Goal: Information Seeking & Learning: Learn about a topic

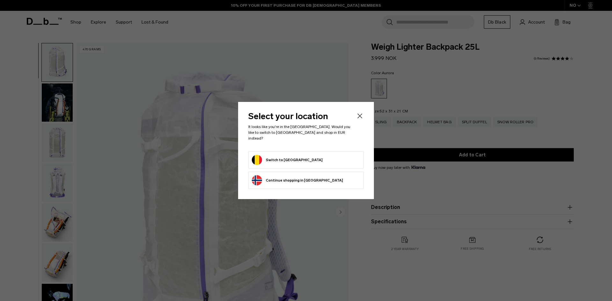
click at [0, 0] on div "More Information" at bounding box center [0, 0] width 0 height 0
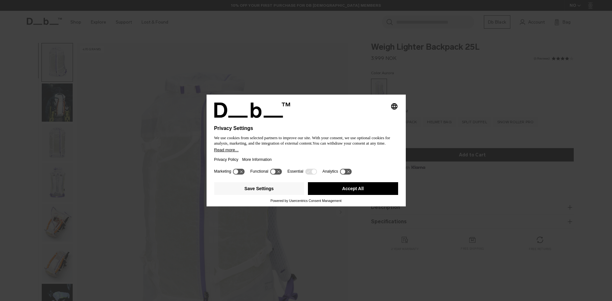
click at [272, 172] on icon at bounding box center [272, 171] width 5 height 5
click at [273, 172] on icon at bounding box center [276, 172] width 12 height 6
click at [265, 187] on button "Save Settings" at bounding box center [259, 188] width 90 height 13
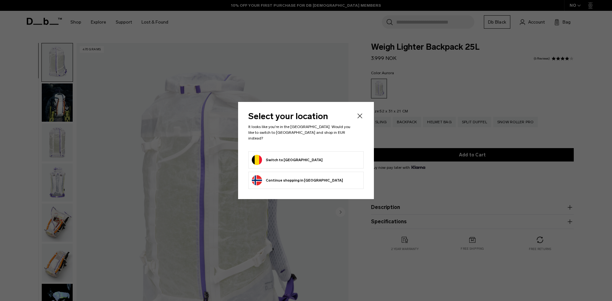
click at [286, 156] on button "Switch to Belgium" at bounding box center [287, 160] width 71 height 10
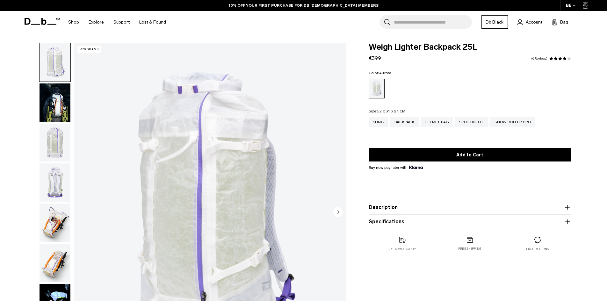
click at [54, 119] on img "button" at bounding box center [54, 102] width 31 height 38
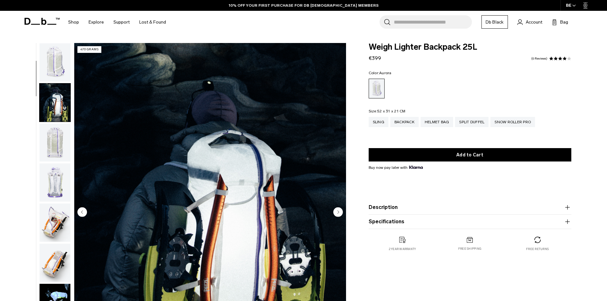
scroll to position [40, 0]
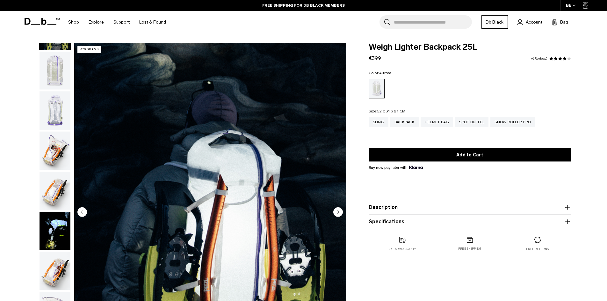
click at [55, 106] on img "button" at bounding box center [54, 110] width 31 height 38
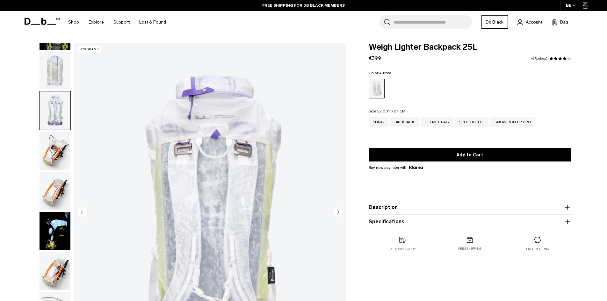
scroll to position [120, 0]
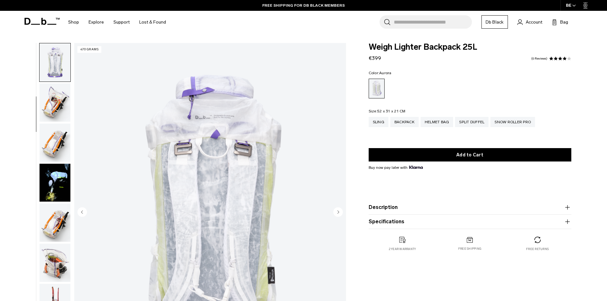
click at [55, 106] on img "button" at bounding box center [54, 102] width 31 height 38
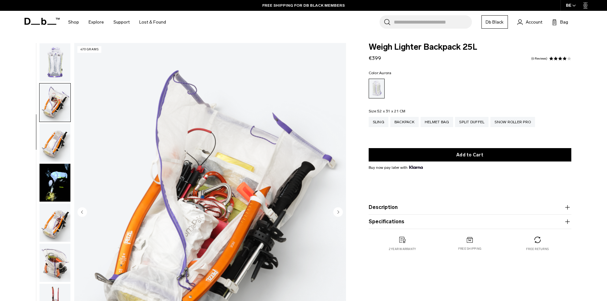
scroll to position [160, 0]
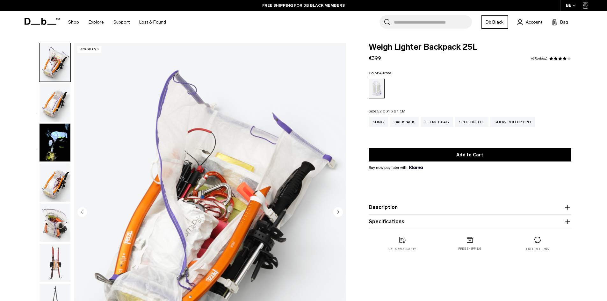
click at [55, 106] on img "button" at bounding box center [54, 102] width 31 height 38
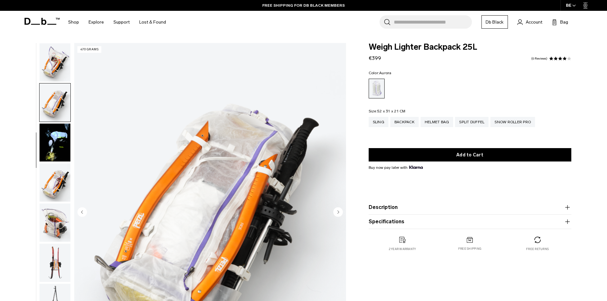
scroll to position [200, 0]
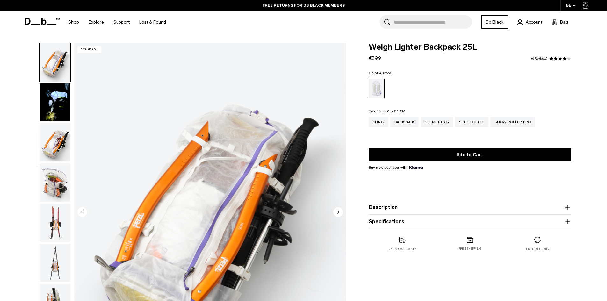
click at [55, 106] on img "button" at bounding box center [54, 102] width 31 height 38
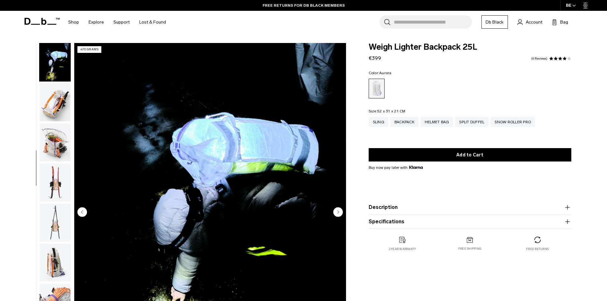
click at [55, 106] on img "button" at bounding box center [54, 102] width 31 height 38
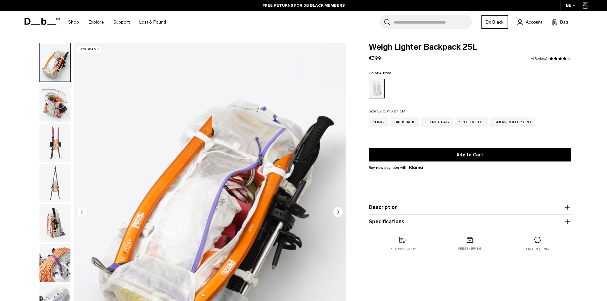
click at [55, 106] on img "button" at bounding box center [54, 102] width 31 height 38
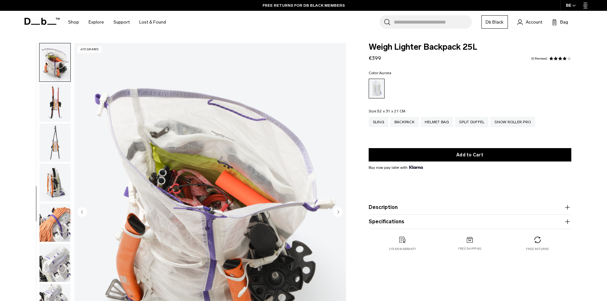
click at [55, 106] on img "button" at bounding box center [54, 102] width 31 height 38
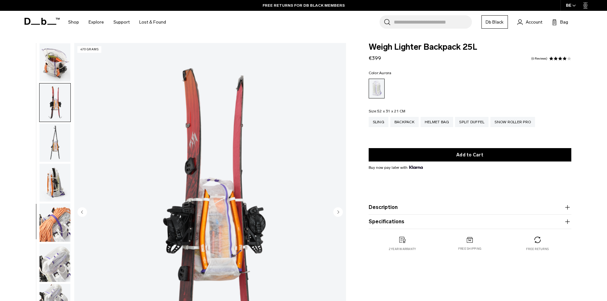
scroll to position [361, 0]
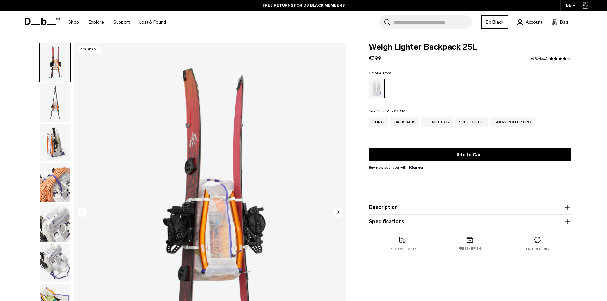
click at [55, 106] on img "button" at bounding box center [54, 102] width 31 height 38
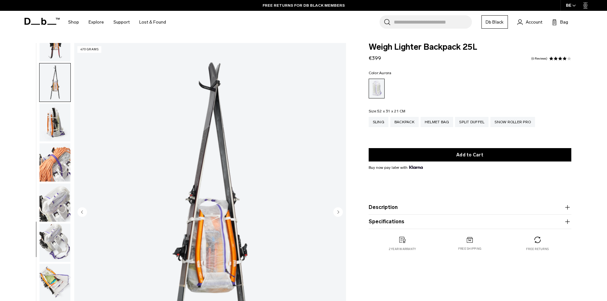
click at [55, 106] on img "button" at bounding box center [54, 123] width 31 height 38
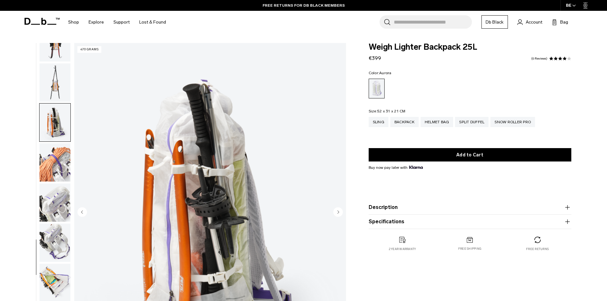
click at [56, 150] on img "button" at bounding box center [54, 162] width 31 height 38
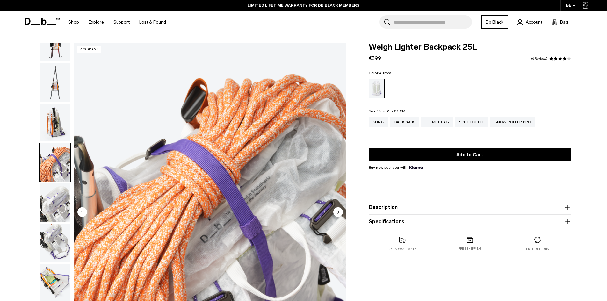
click at [55, 199] on img "button" at bounding box center [54, 202] width 31 height 38
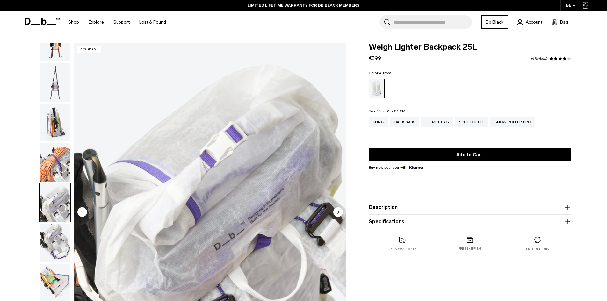
scroll to position [96, 0]
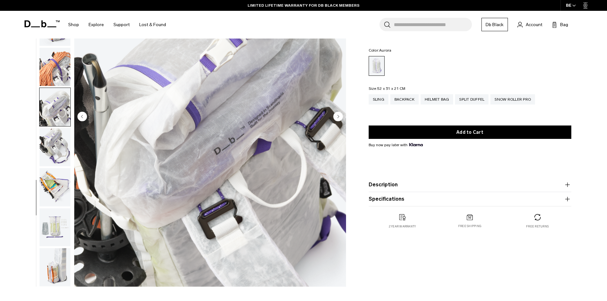
click at [59, 161] on img "button" at bounding box center [54, 147] width 31 height 38
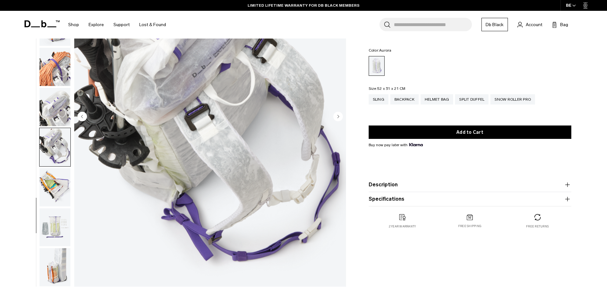
click at [59, 183] on img "button" at bounding box center [54, 187] width 31 height 38
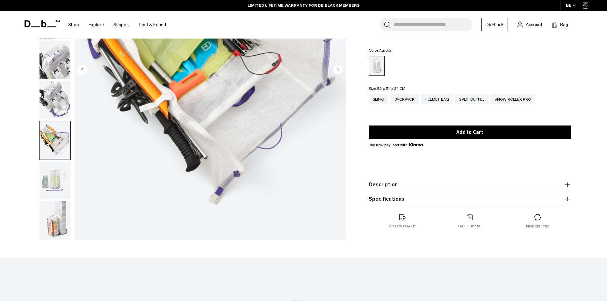
scroll to position [159, 0]
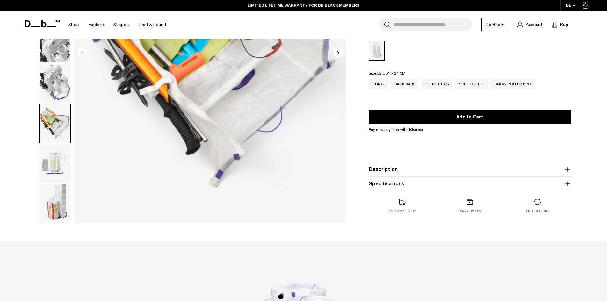
click at [59, 169] on img "button" at bounding box center [54, 164] width 31 height 38
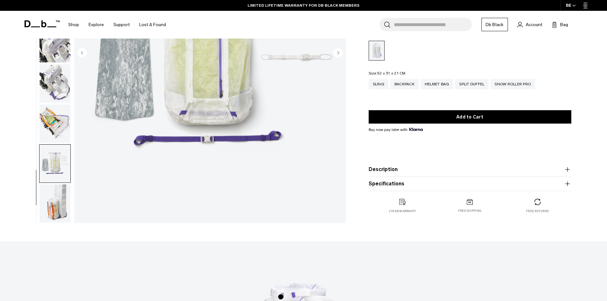
click at [58, 191] on img "button" at bounding box center [54, 203] width 31 height 38
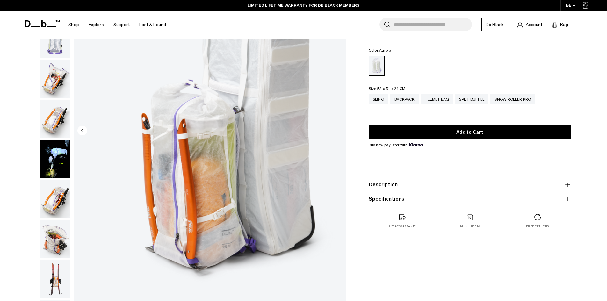
scroll to position [0, 0]
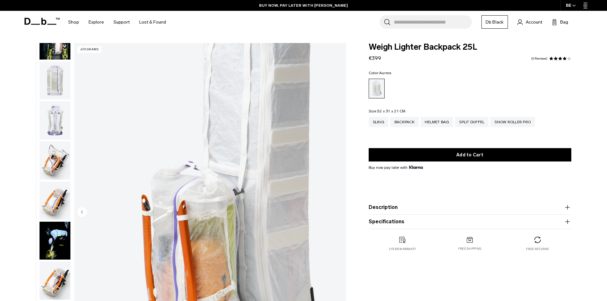
click at [56, 119] on img "button" at bounding box center [54, 120] width 31 height 38
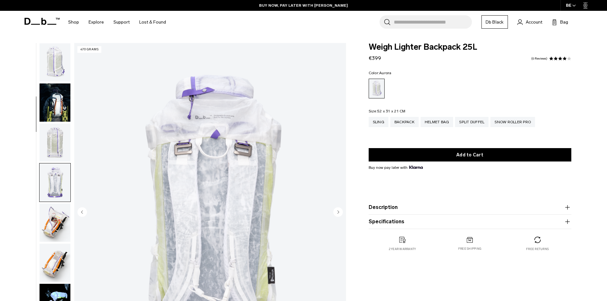
click at [66, 111] on img "button" at bounding box center [54, 102] width 31 height 38
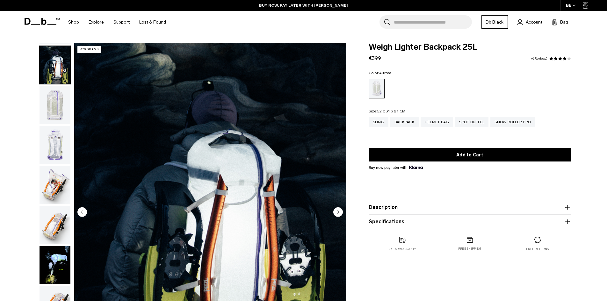
scroll to position [40, 0]
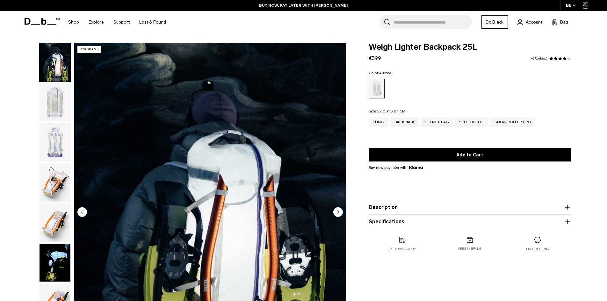
click at [50, 58] on img "button" at bounding box center [54, 62] width 31 height 38
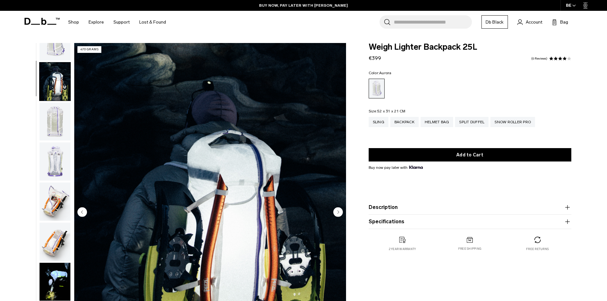
scroll to position [0, 0]
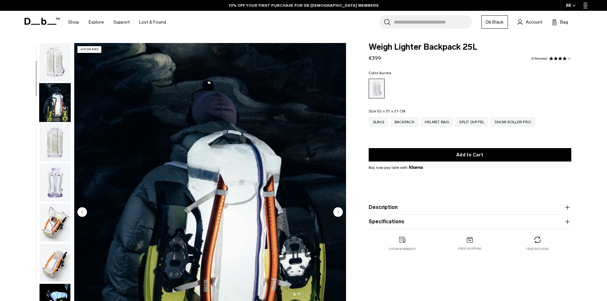
click at [50, 64] on img "button" at bounding box center [54, 62] width 31 height 38
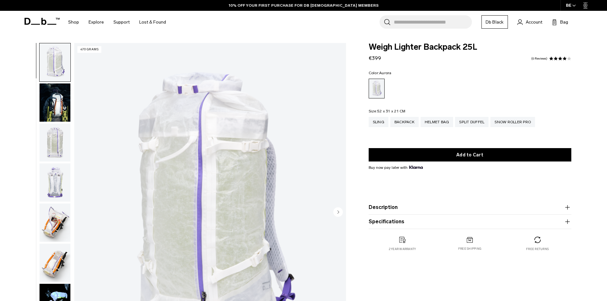
click at [337, 213] on icon "Next slide" at bounding box center [338, 212] width 2 height 3
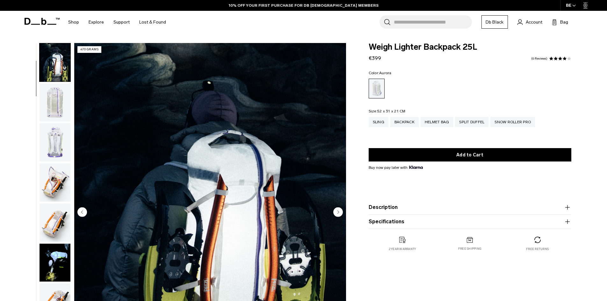
click at [337, 213] on icon "Next slide" at bounding box center [338, 212] width 2 height 3
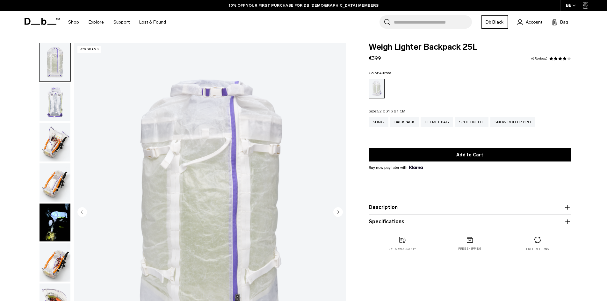
click at [337, 213] on icon "Next slide" at bounding box center [338, 212] width 2 height 3
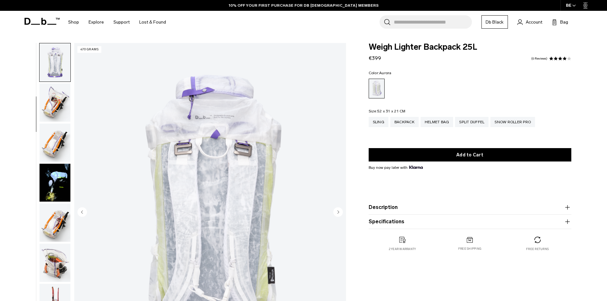
click at [337, 213] on icon "Next slide" at bounding box center [338, 212] width 2 height 3
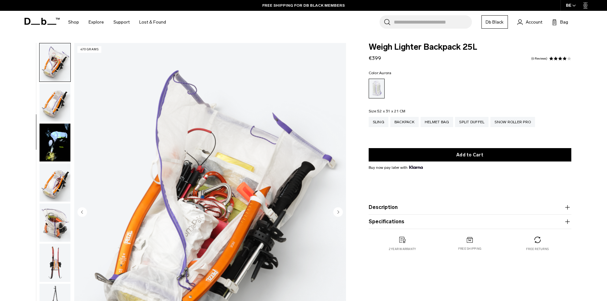
click at [337, 213] on icon "Next slide" at bounding box center [338, 212] width 2 height 3
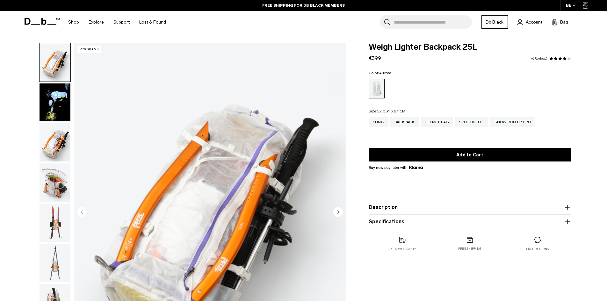
click at [337, 213] on icon "Next slide" at bounding box center [338, 212] width 2 height 3
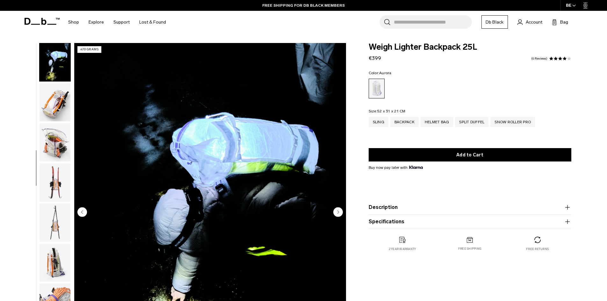
click at [337, 213] on icon "Next slide" at bounding box center [338, 212] width 2 height 3
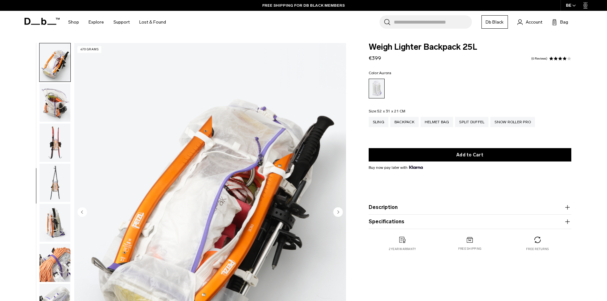
click at [337, 213] on icon "Next slide" at bounding box center [338, 212] width 2 height 3
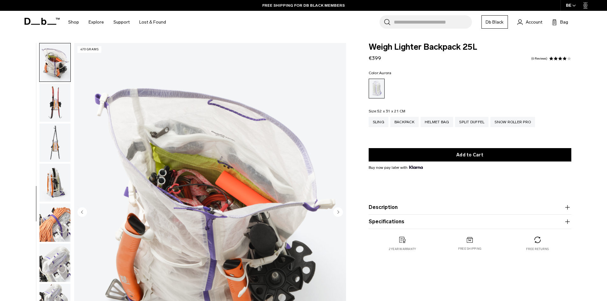
click at [337, 213] on icon "Next slide" at bounding box center [338, 212] width 2 height 3
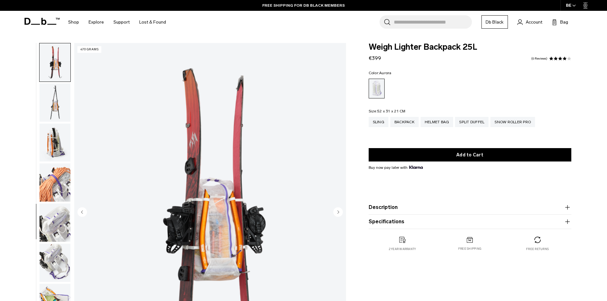
click at [337, 213] on icon "Next slide" at bounding box center [338, 212] width 2 height 3
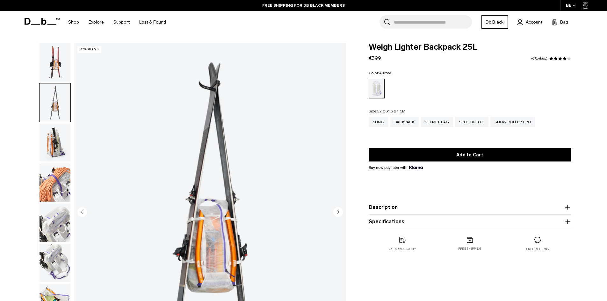
scroll to position [381, 0]
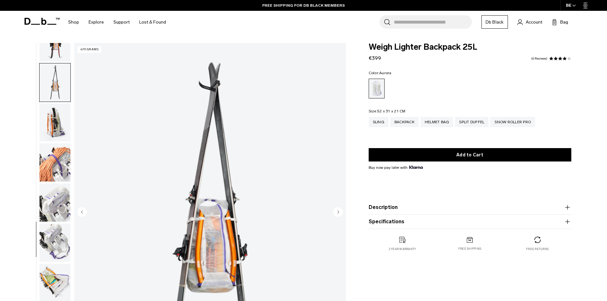
click at [337, 213] on icon "Next slide" at bounding box center [338, 212] width 2 height 3
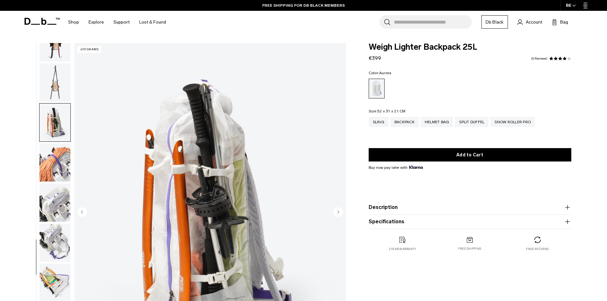
click at [393, 210] on button "Description" at bounding box center [470, 208] width 203 height 8
